Goal: Task Accomplishment & Management: Manage account settings

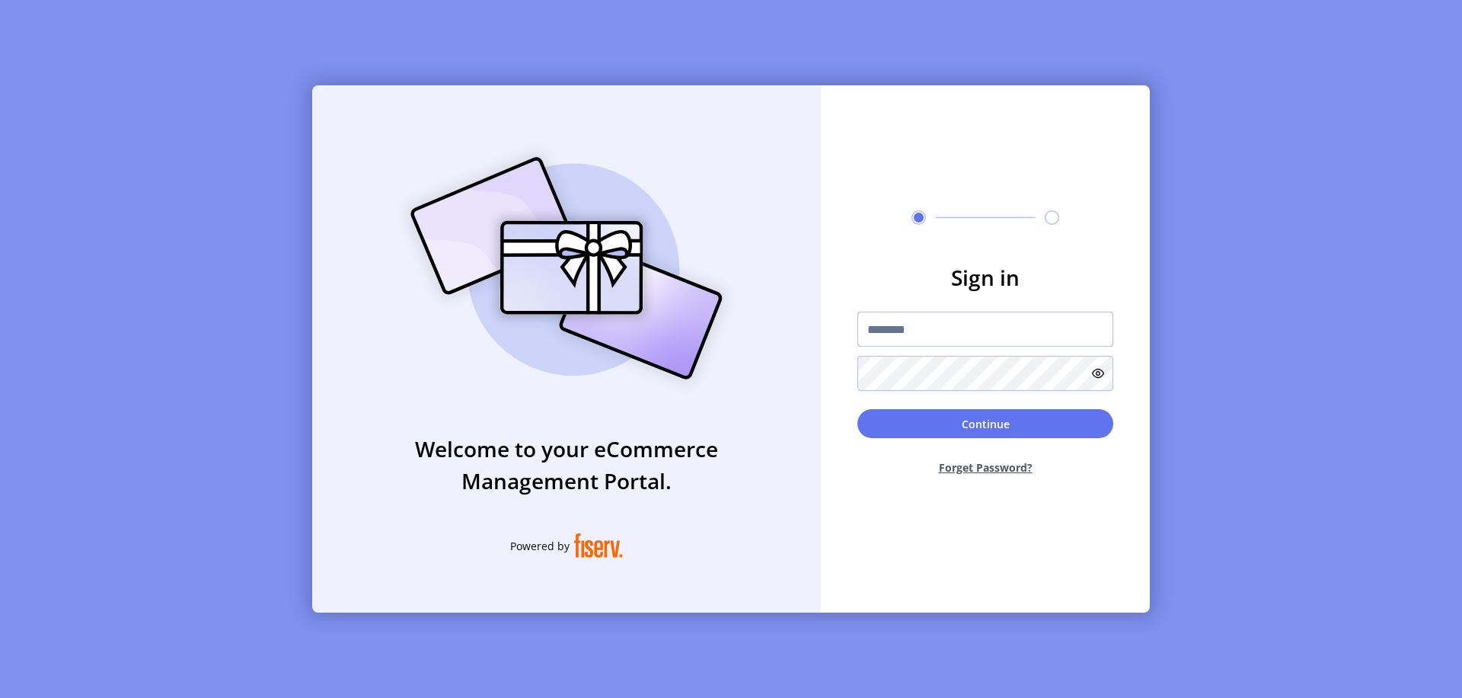
click at [985, 329] on input "text" at bounding box center [985, 328] width 256 height 35
type input "**********"
click at [985, 423] on button "Continue" at bounding box center [985, 423] width 256 height 29
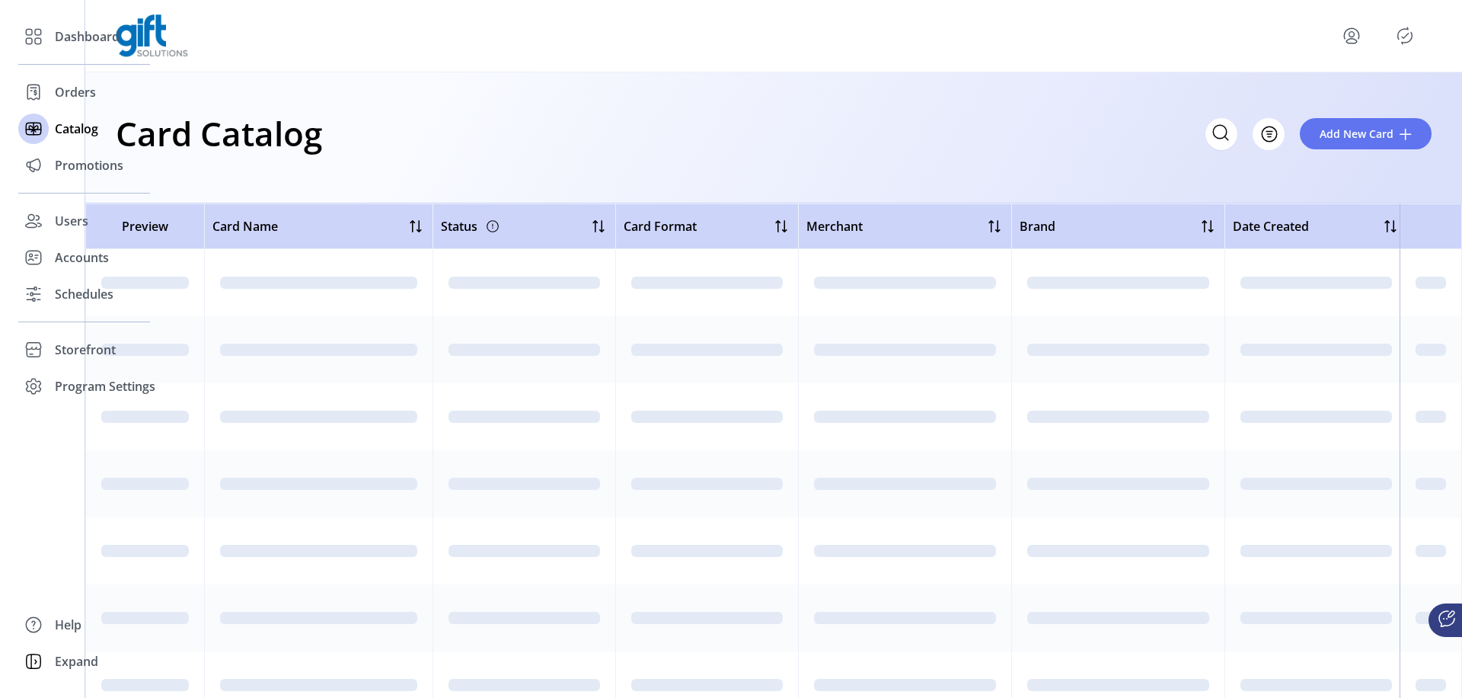
click at [1269, 134] on icon "Filter Button" at bounding box center [1269, 134] width 5 height 0
